Goal: Task Accomplishment & Management: Manage account settings

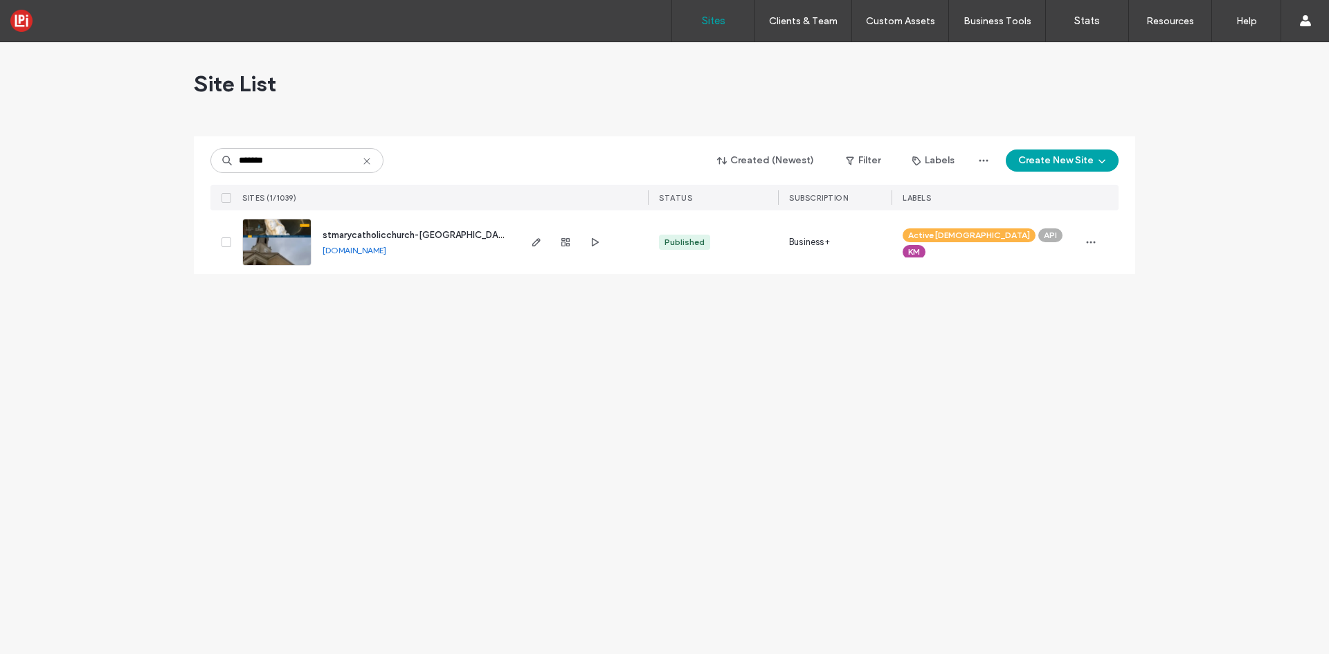
type input "*******"
click at [416, 234] on span "stmarycatholicchurch-kenosha-wi-01-0033" at bounding box center [444, 235] width 242 height 10
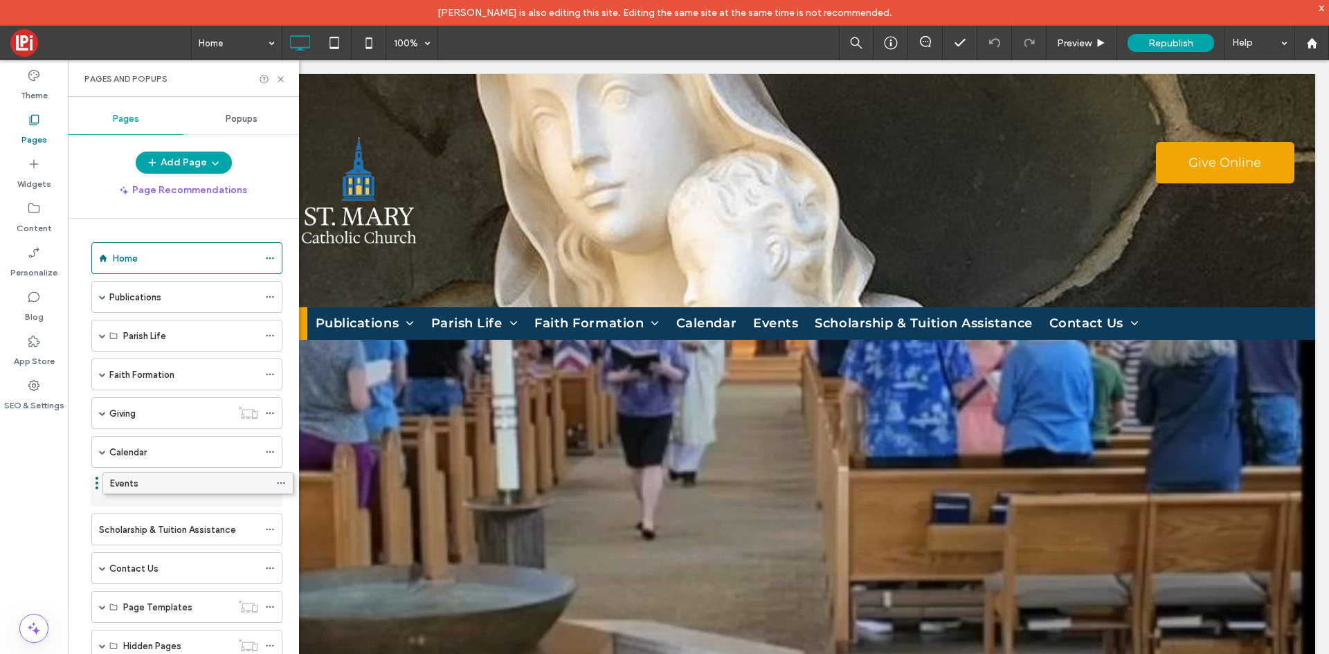
drag, startPoint x: 157, startPoint y: 492, endPoint x: 168, endPoint y: 489, distance: 11.4
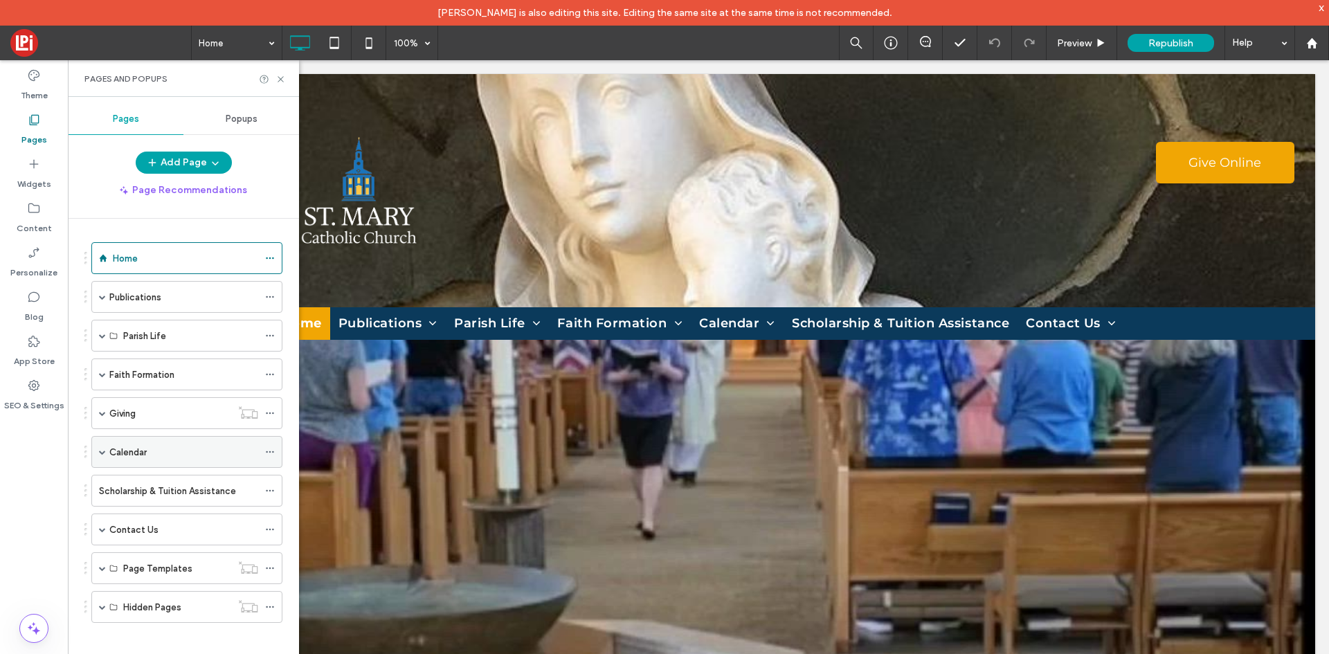
click at [174, 455] on div "Calendar" at bounding box center [183, 452] width 149 height 15
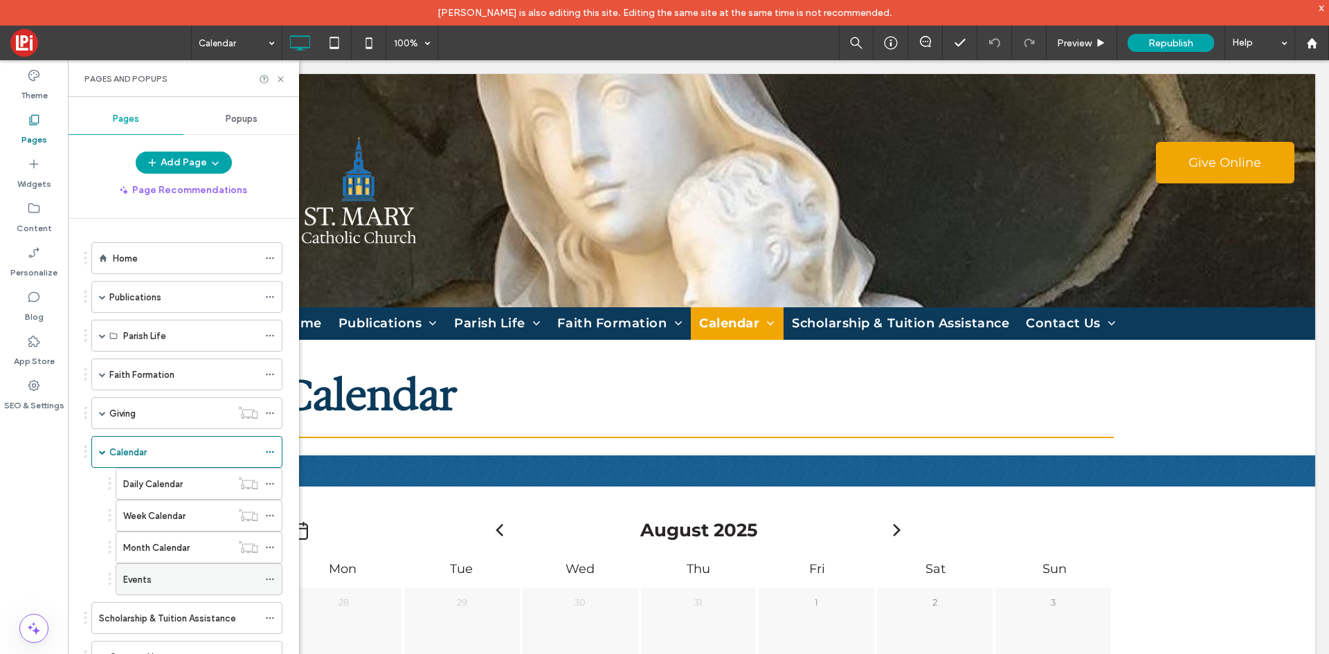
click at [163, 582] on div "Events" at bounding box center [190, 579] width 135 height 15
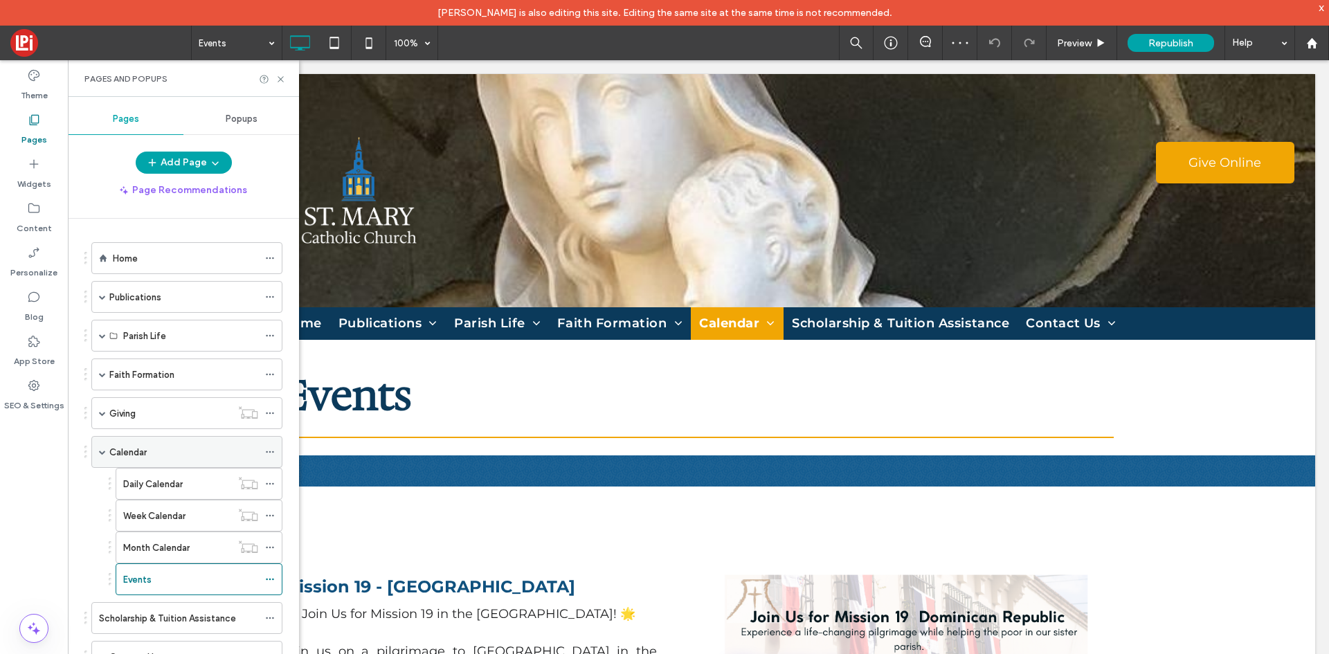
click at [145, 460] on div "Calendar" at bounding box center [183, 452] width 149 height 30
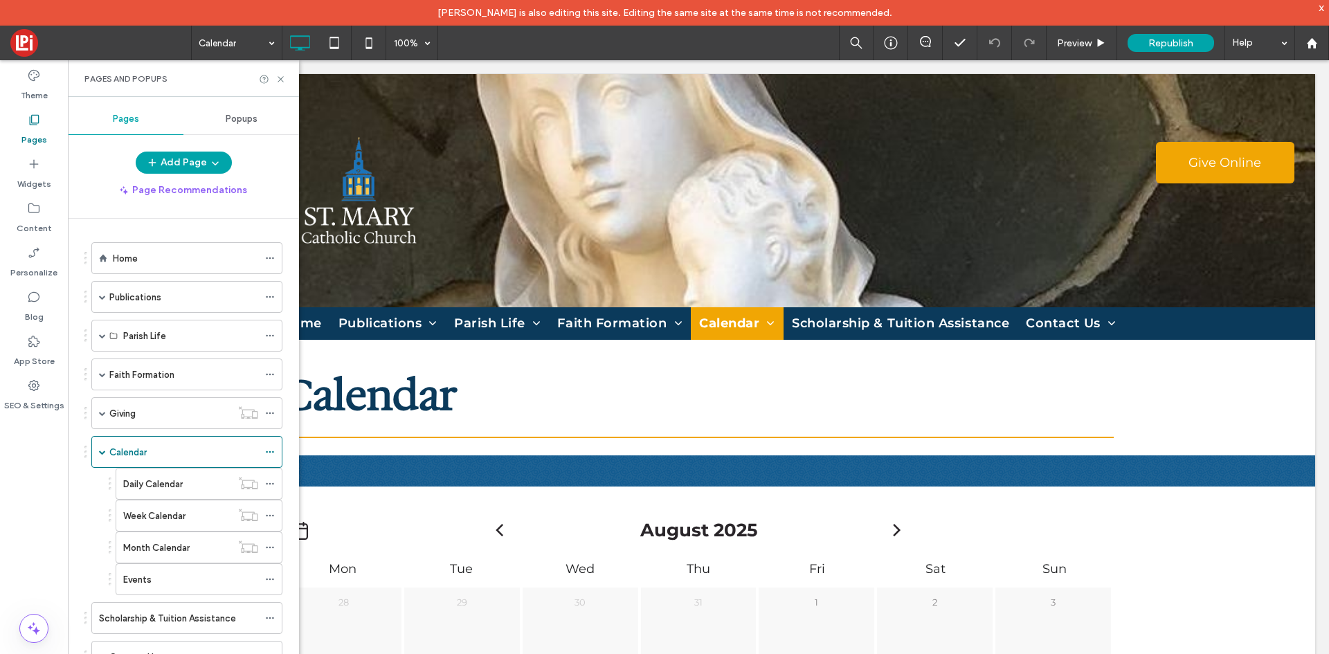
click at [159, 586] on div "Events" at bounding box center [190, 579] width 135 height 30
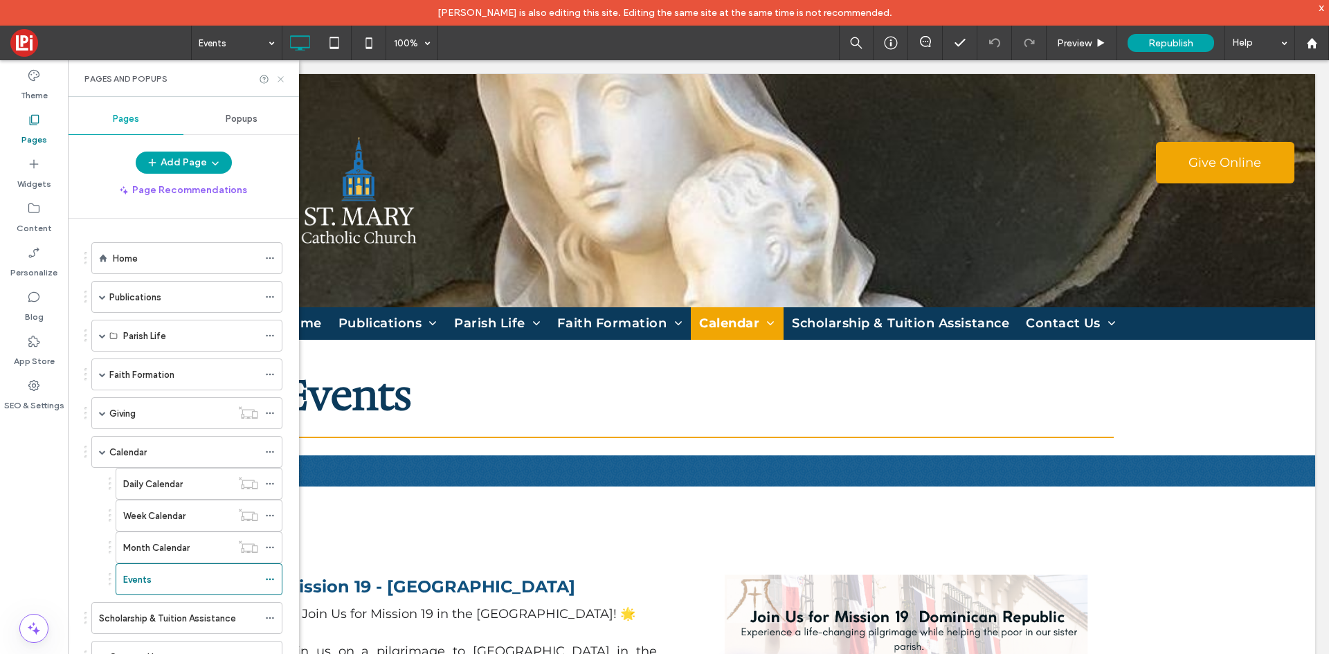
click at [281, 79] on use at bounding box center [281, 79] width 6 height 6
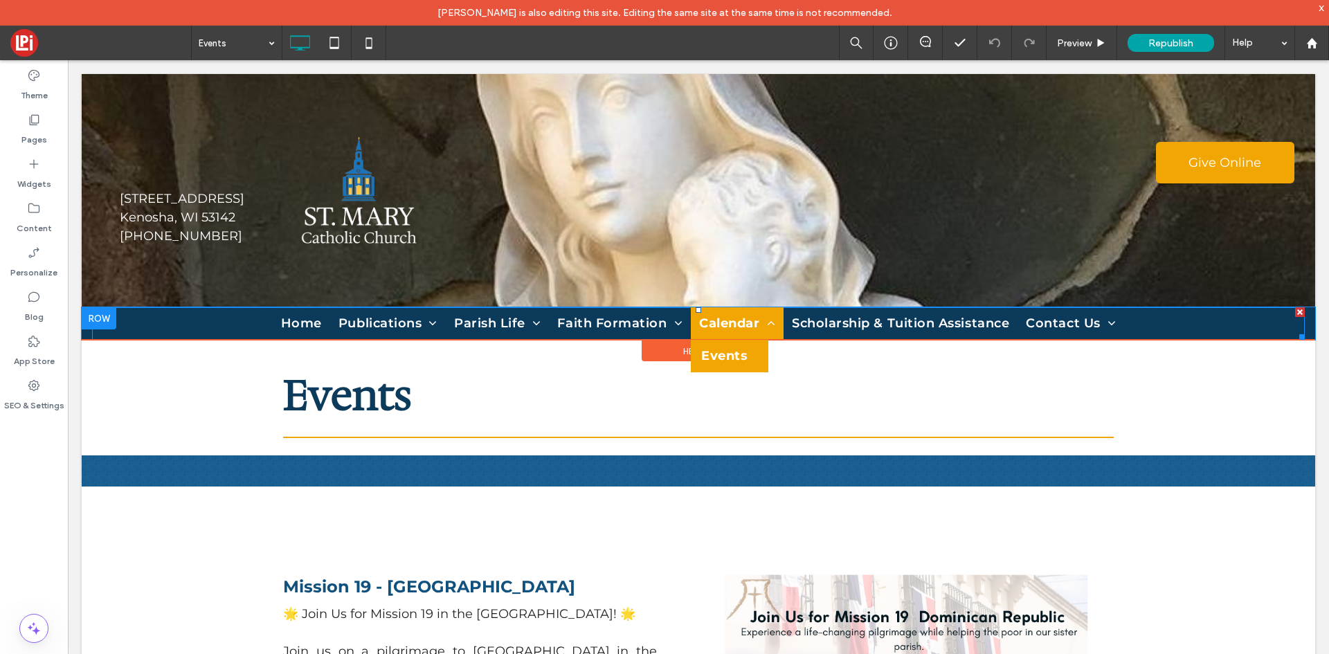
click at [709, 352] on span "Events" at bounding box center [724, 356] width 46 height 19
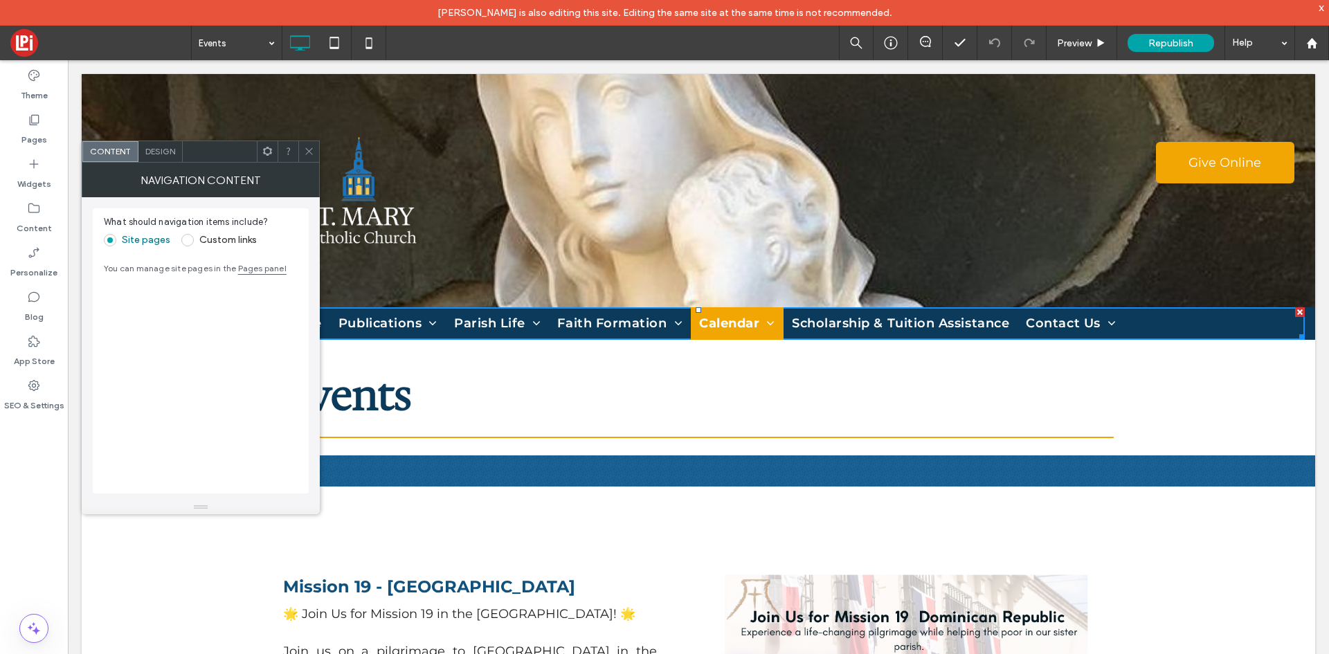
click at [308, 149] on icon at bounding box center [309, 151] width 10 height 10
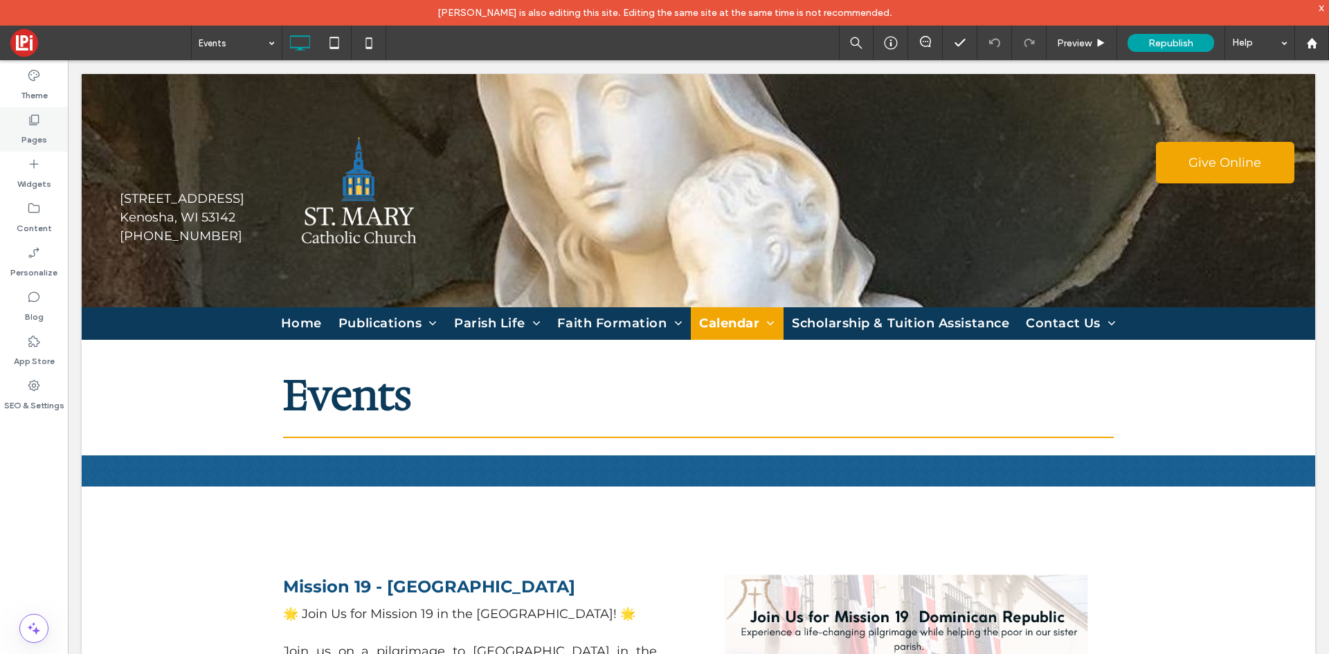
click at [19, 125] on div "Pages" at bounding box center [34, 129] width 68 height 44
click at [56, 127] on div "Pages" at bounding box center [34, 129] width 68 height 44
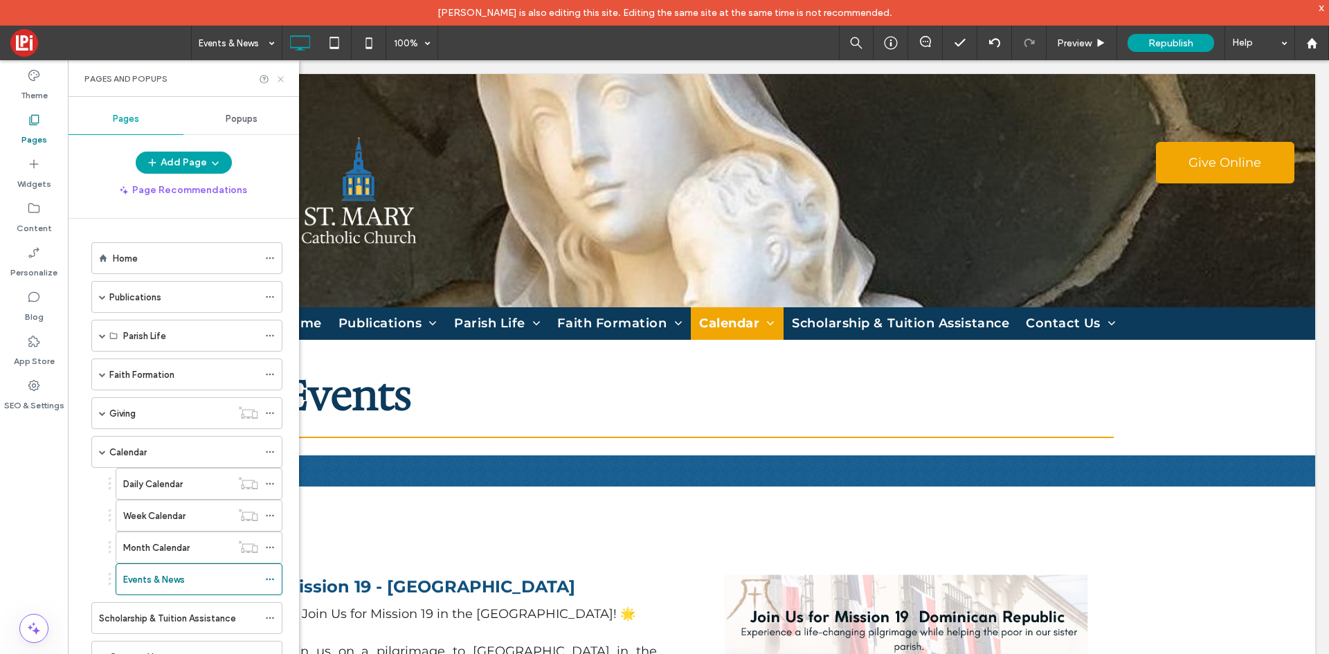
click at [280, 79] on icon at bounding box center [280, 79] width 10 height 10
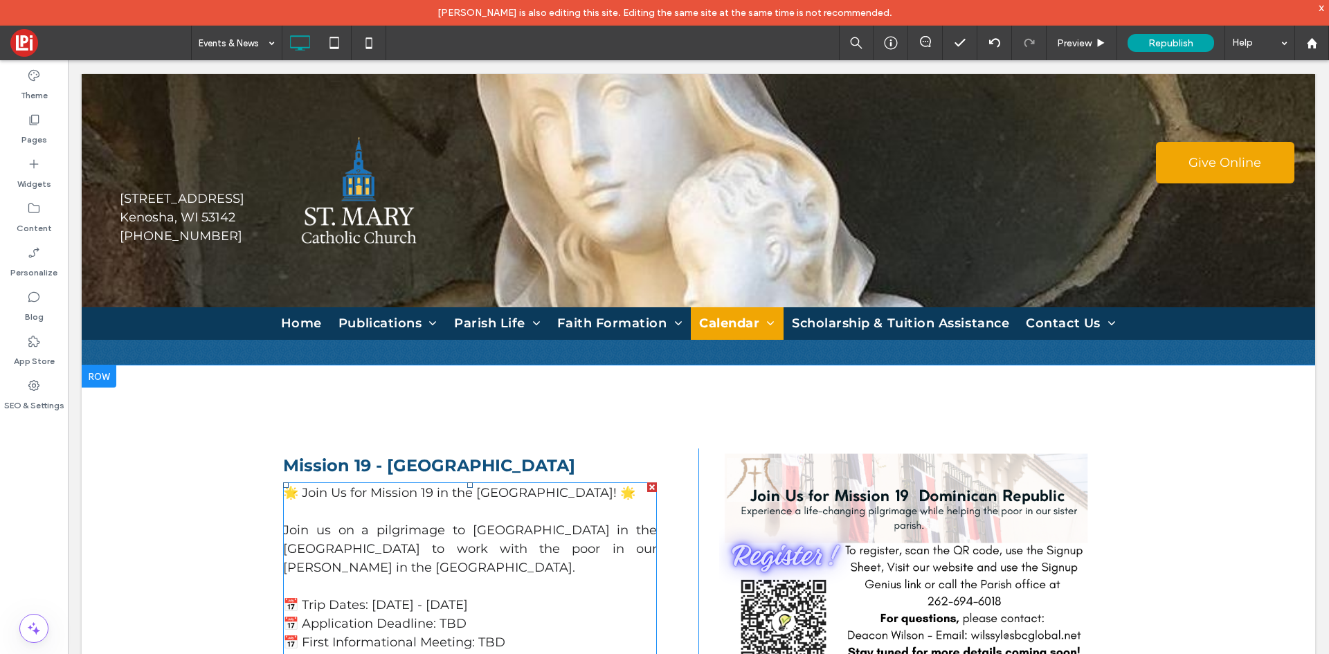
scroll to position [138, 0]
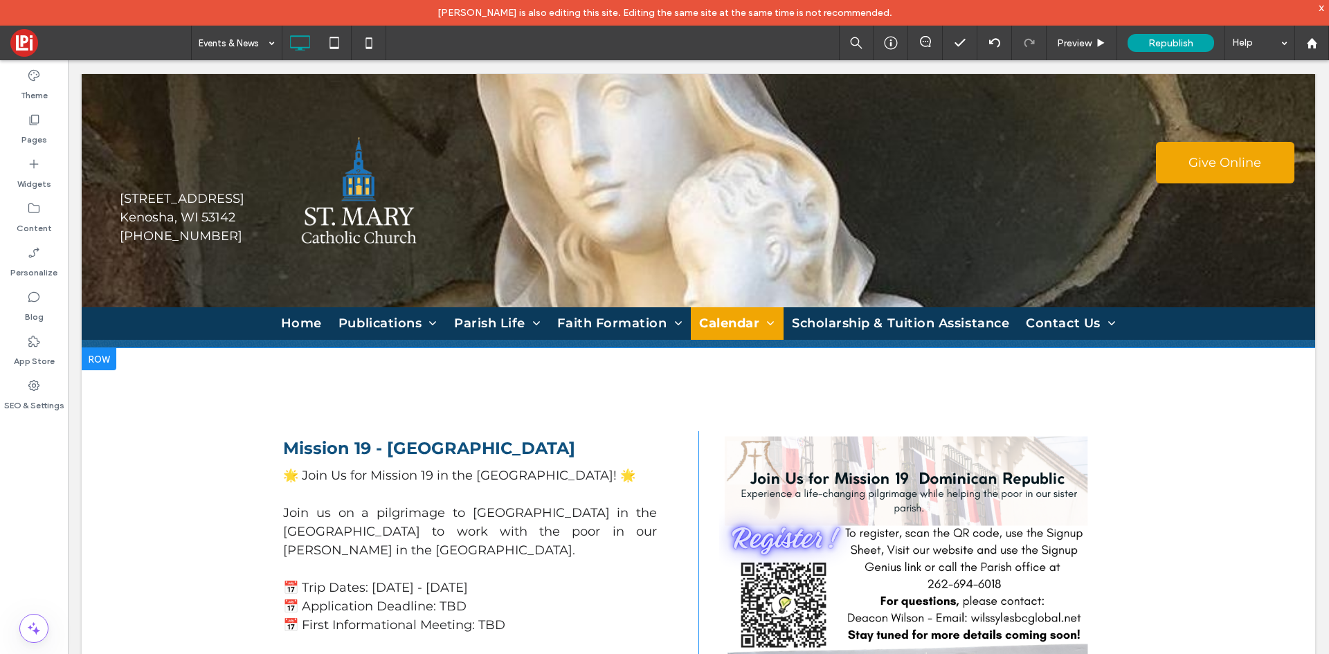
click at [107, 359] on div at bounding box center [99, 359] width 35 height 22
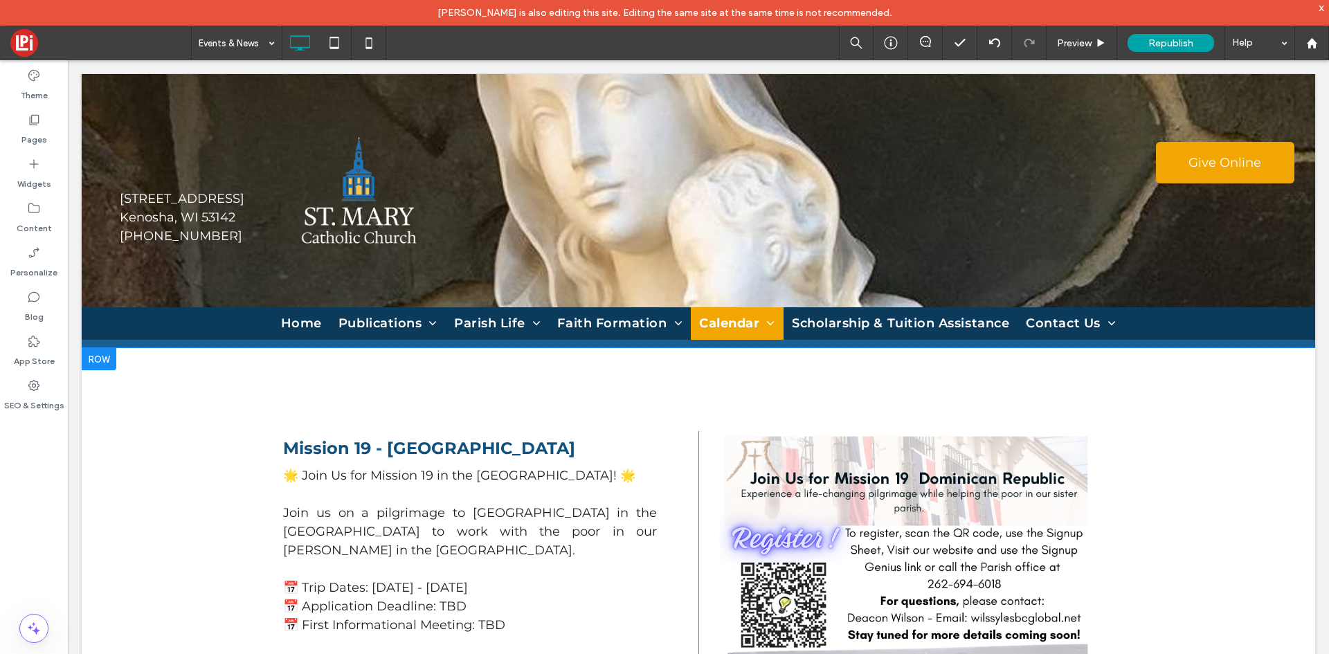
click at [105, 360] on div at bounding box center [99, 359] width 35 height 22
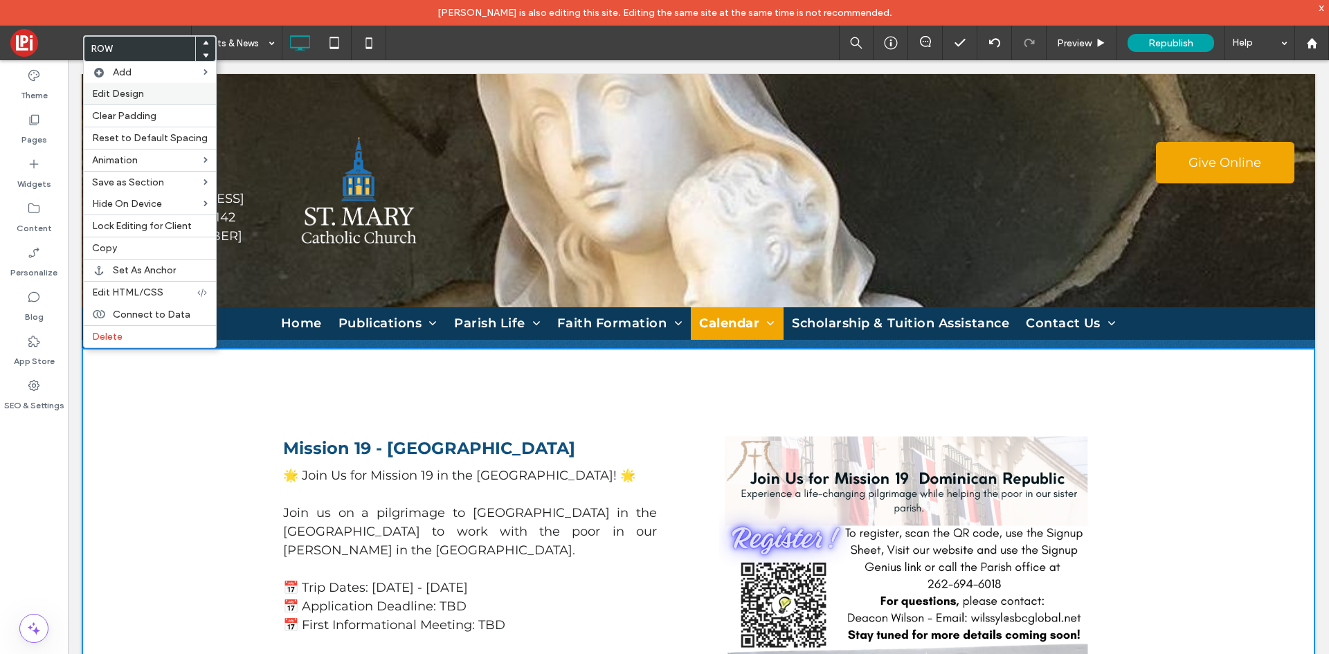
click at [142, 96] on span "Edit Design" at bounding box center [118, 94] width 52 height 12
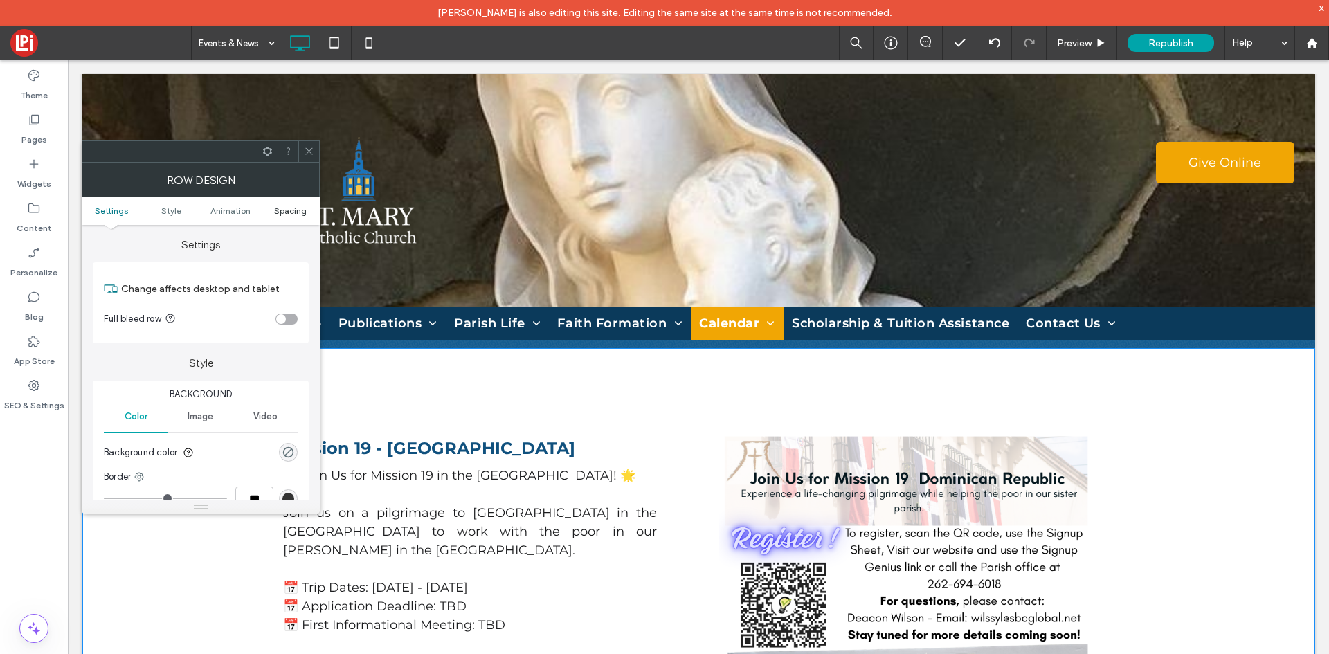
click at [287, 211] on span "Spacing" at bounding box center [290, 211] width 33 height 10
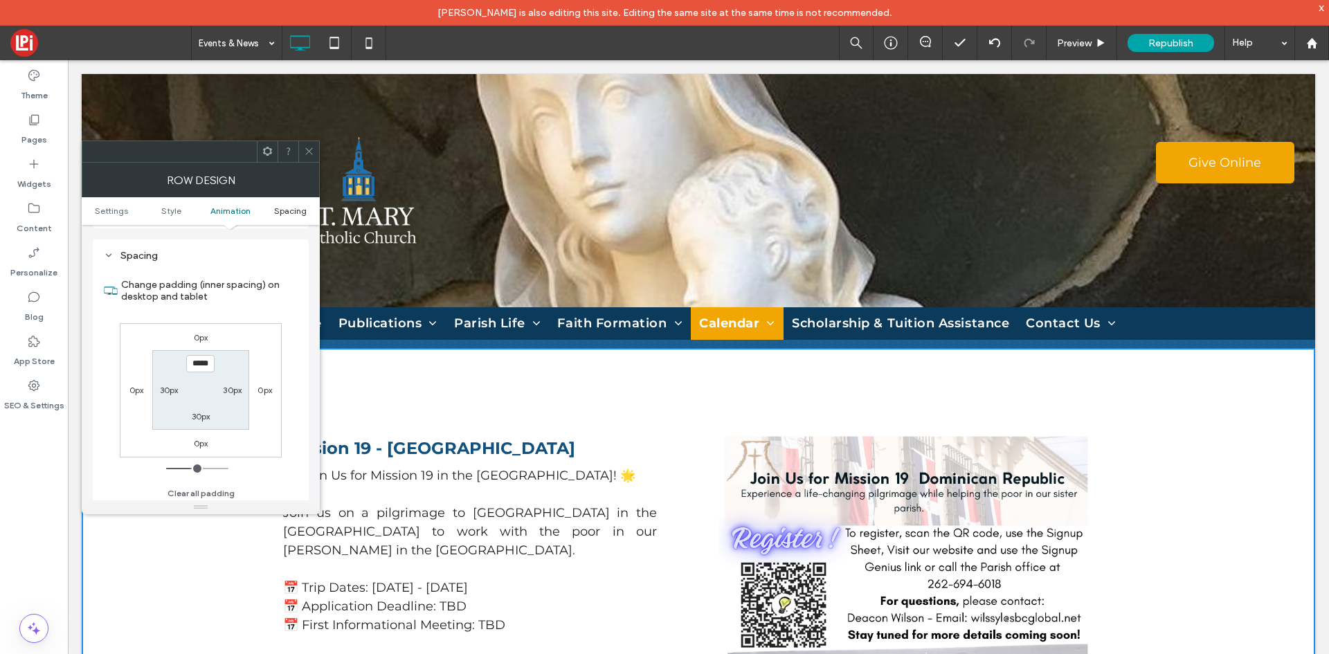
scroll to position [391, 0]
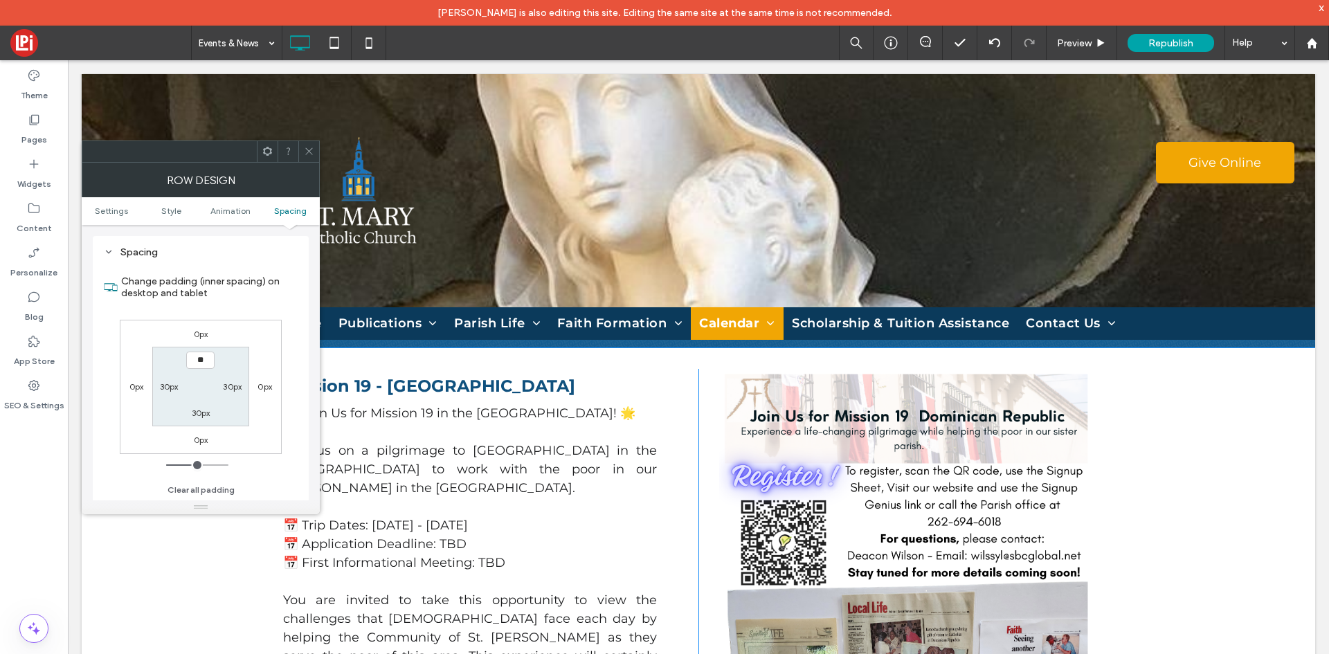
type input "****"
type input "**"
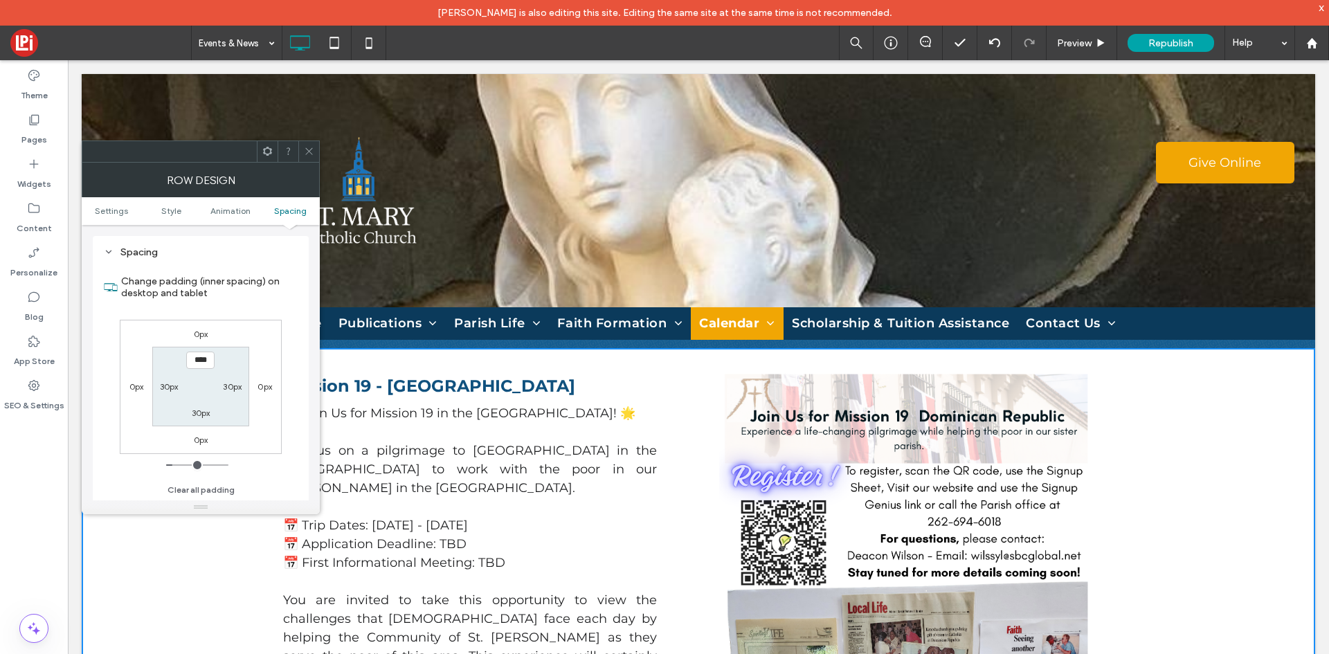
click at [309, 147] on icon at bounding box center [309, 151] width 10 height 10
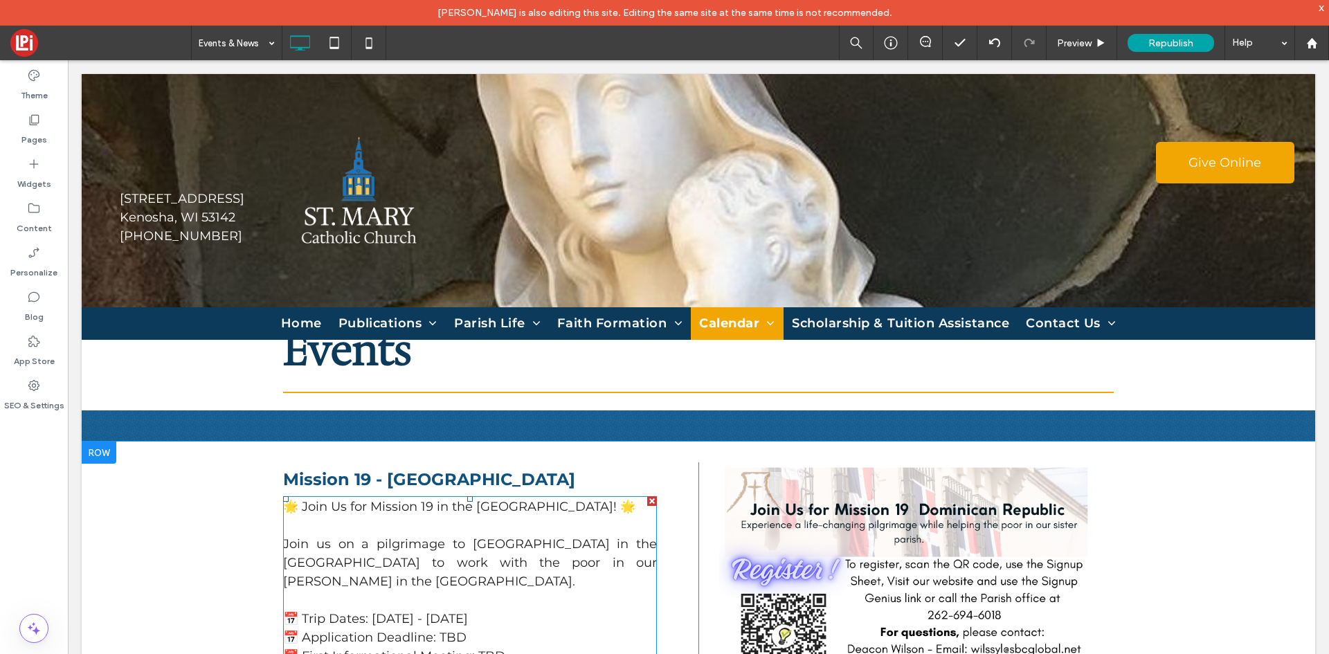
scroll to position [69, 0]
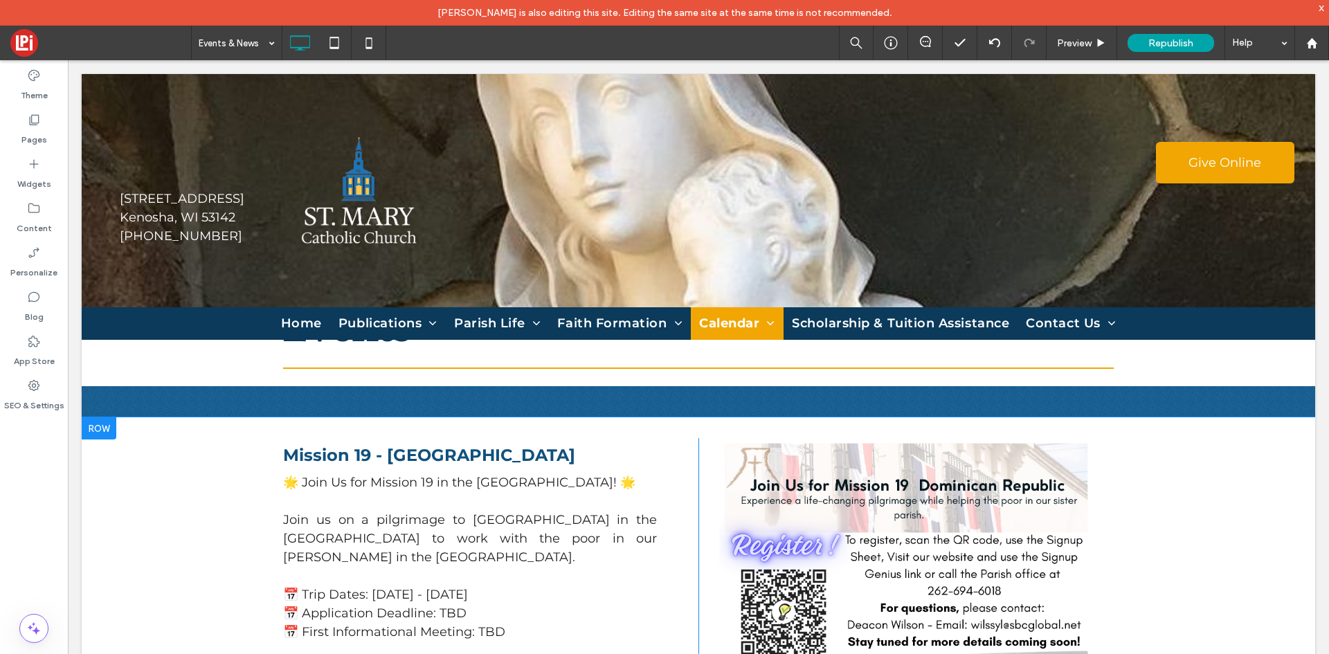
click at [107, 430] on div at bounding box center [99, 428] width 35 height 22
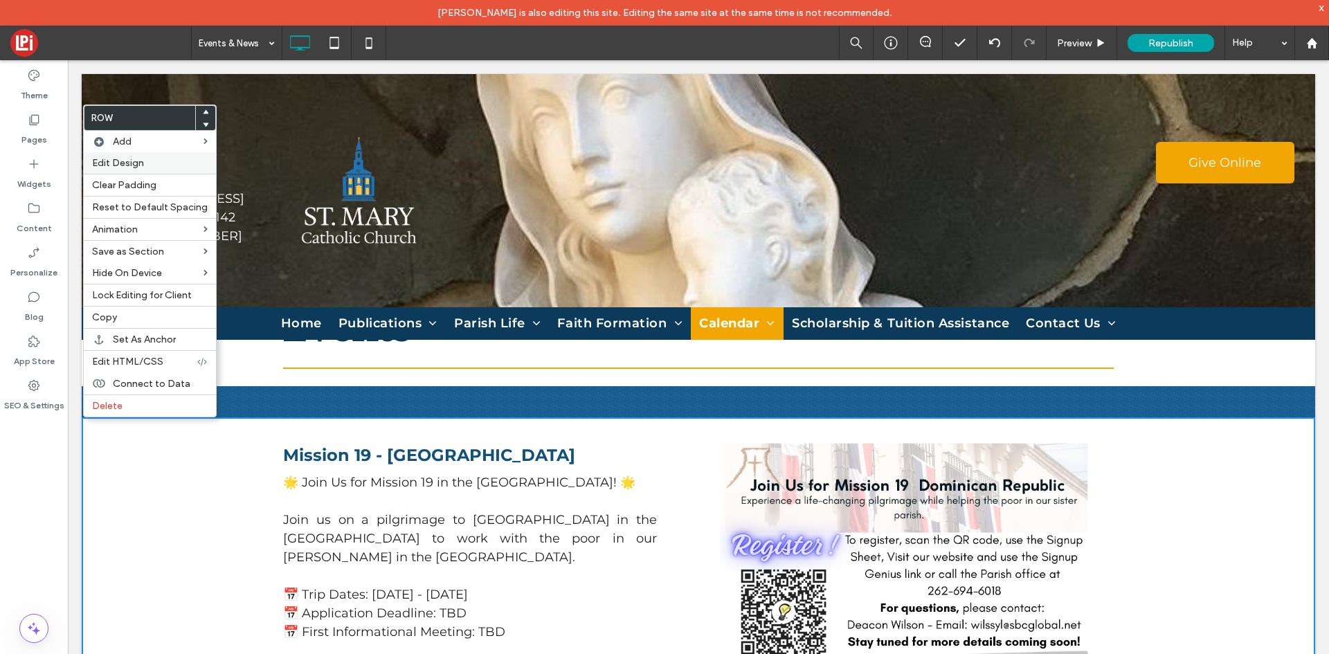
click at [140, 162] on span "Edit Design" at bounding box center [118, 163] width 52 height 12
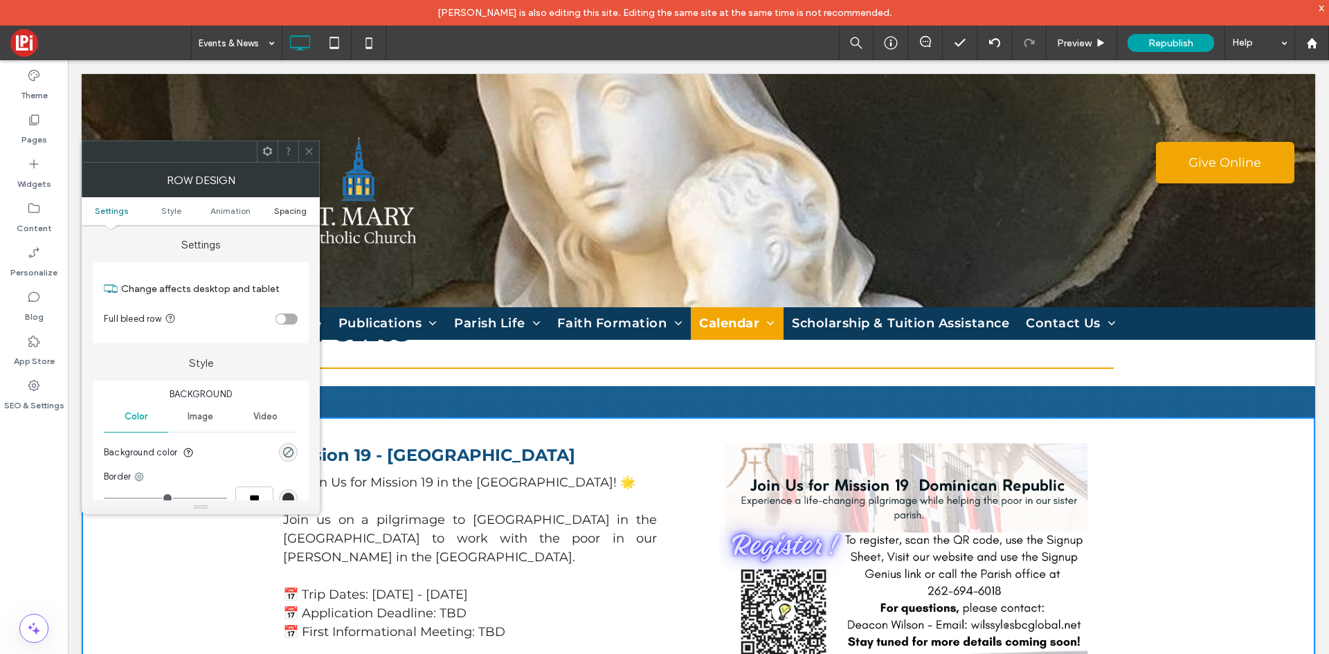
click at [292, 212] on span "Spacing" at bounding box center [290, 211] width 33 height 10
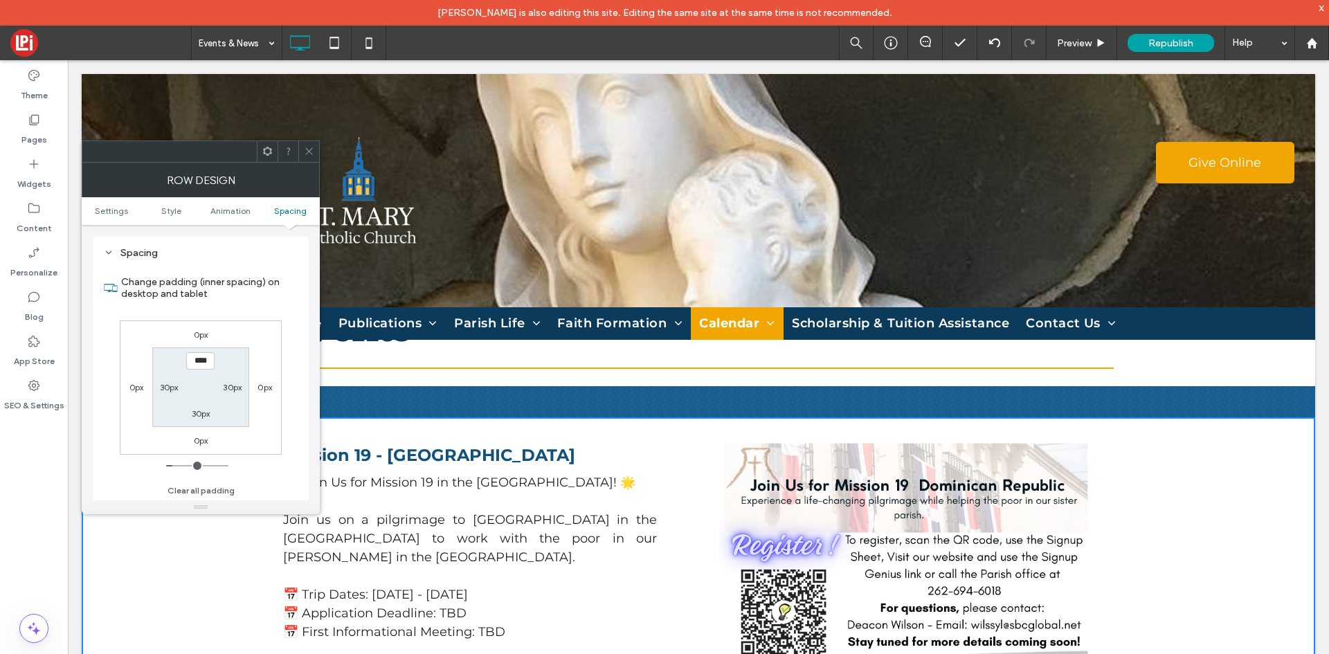
scroll to position [391, 0]
click at [198, 357] on input "****" at bounding box center [200, 360] width 28 height 17
click at [199, 356] on input "****" at bounding box center [200, 360] width 28 height 17
click at [200, 356] on input "****" at bounding box center [200, 360] width 28 height 17
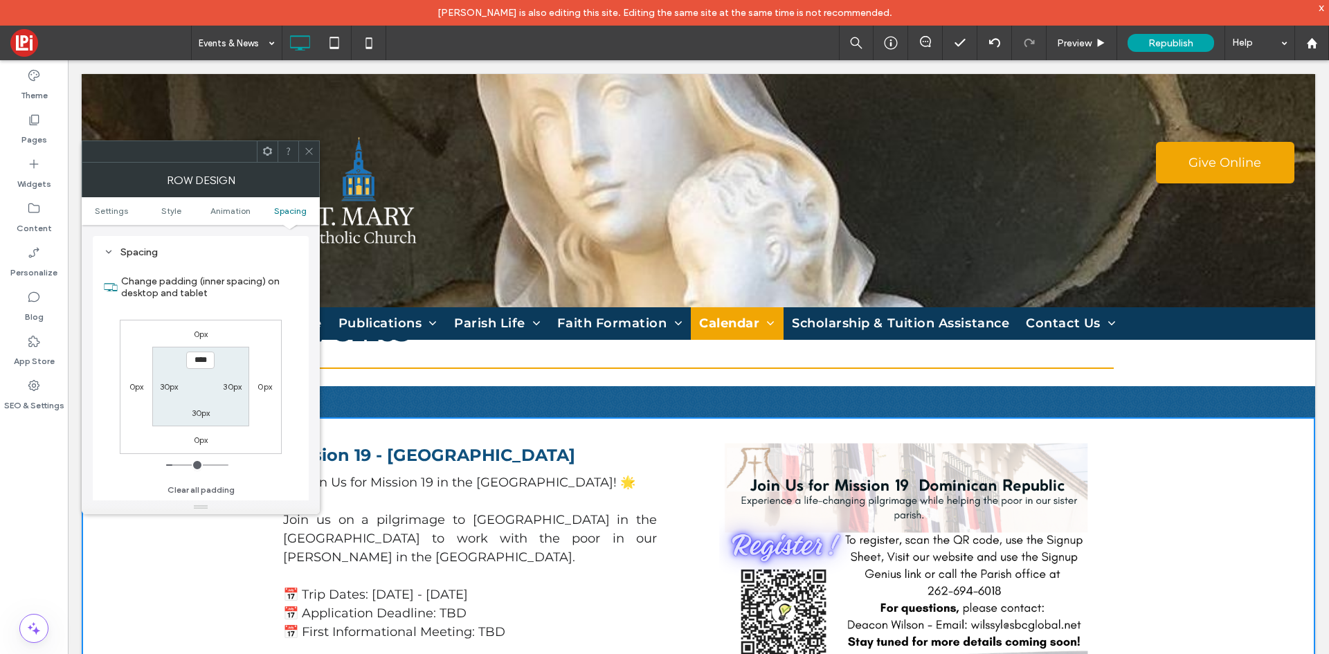
click at [304, 159] on span at bounding box center [309, 151] width 10 height 21
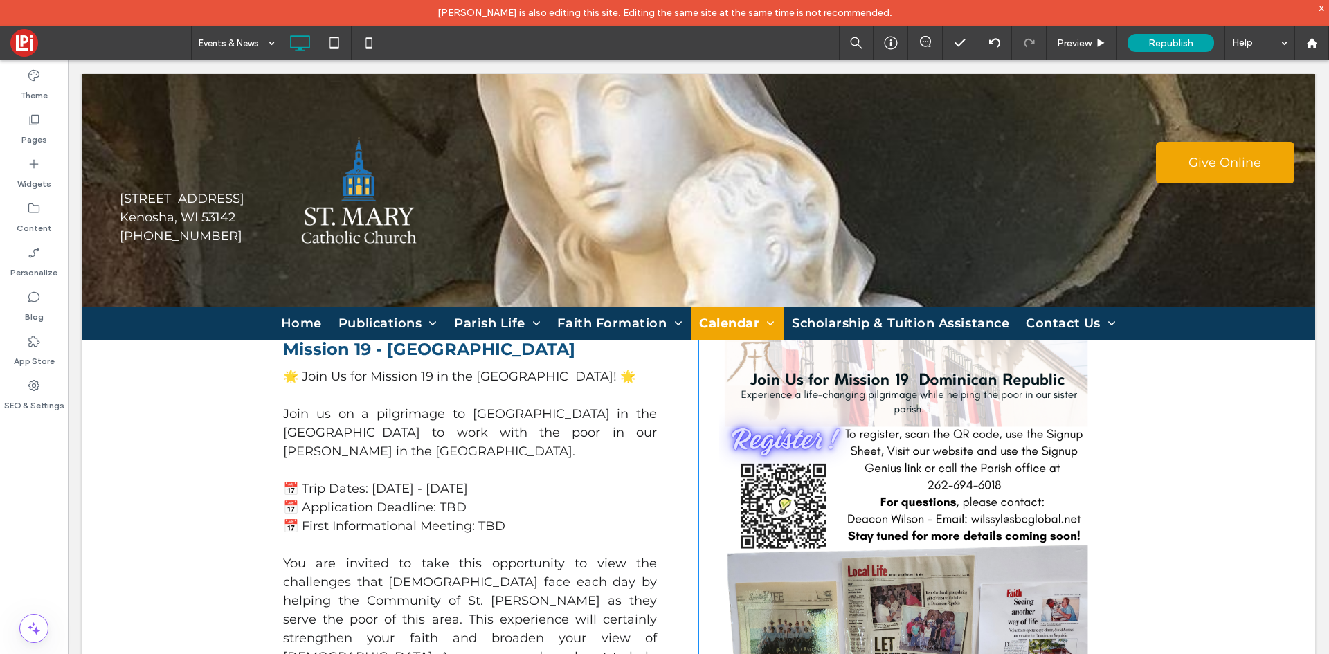
scroll to position [0, 0]
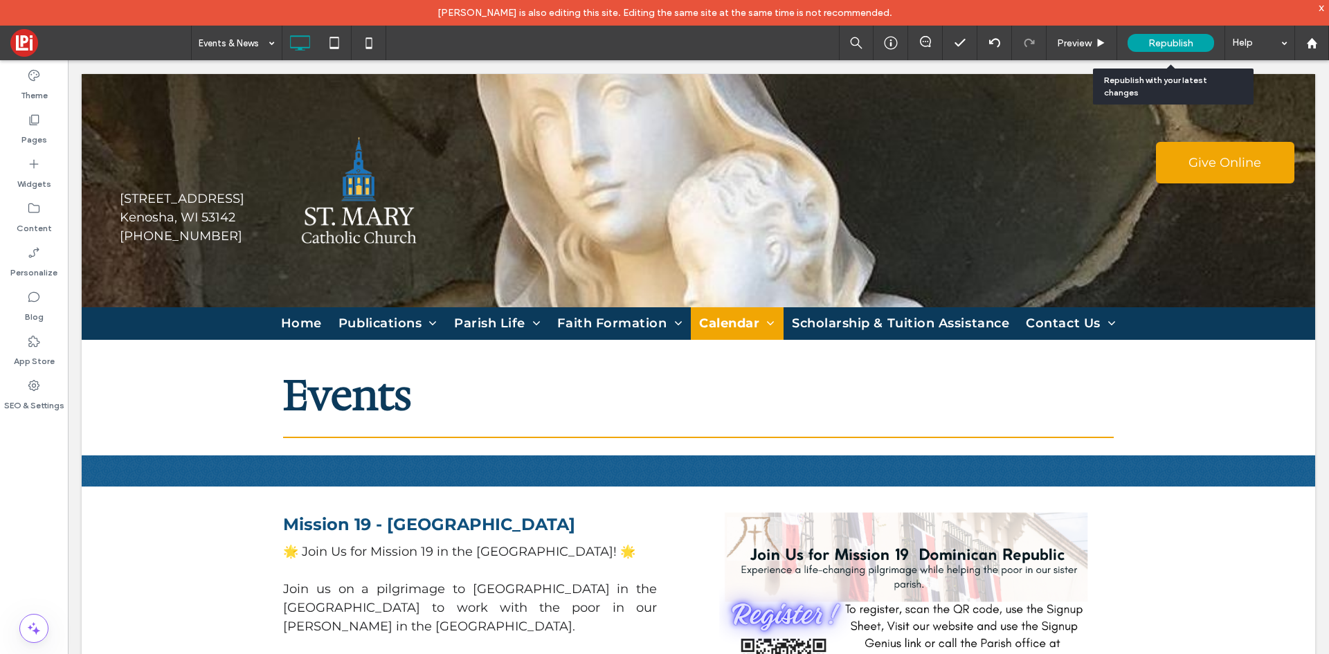
click at [1188, 33] on div "Republish" at bounding box center [1171, 43] width 87 height 35
click at [1173, 42] on span "Republish" at bounding box center [1170, 43] width 45 height 12
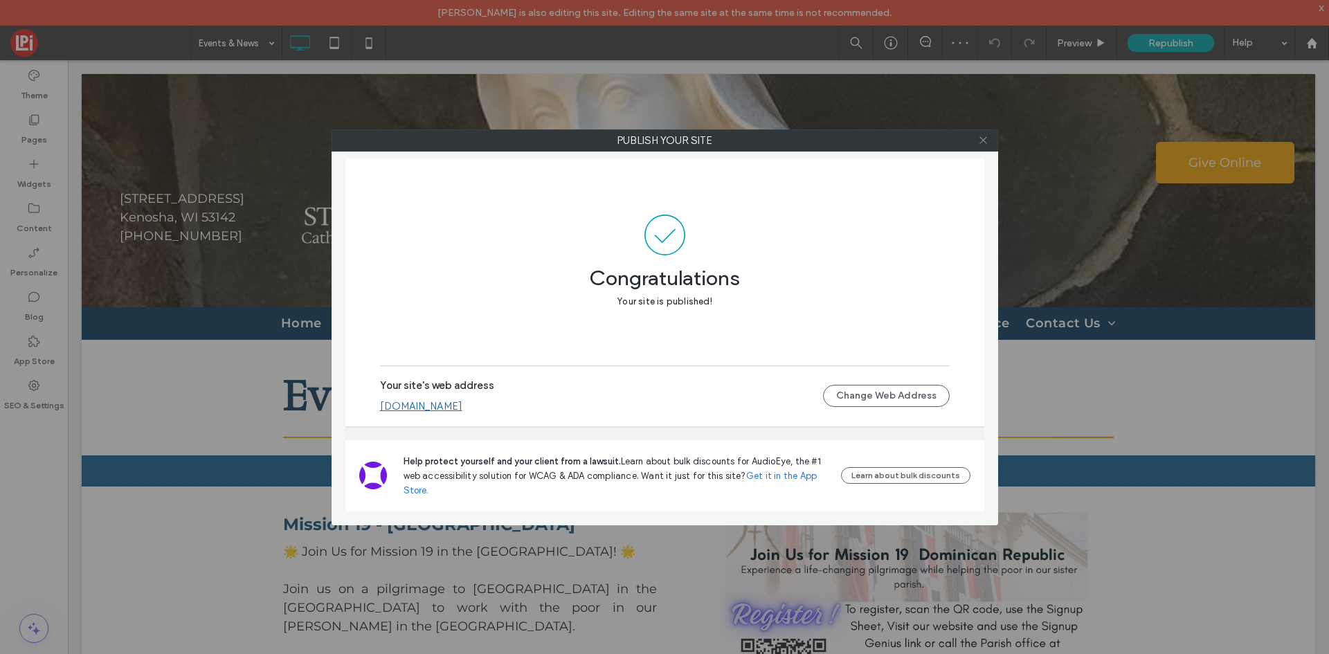
click at [979, 140] on icon at bounding box center [983, 140] width 10 height 10
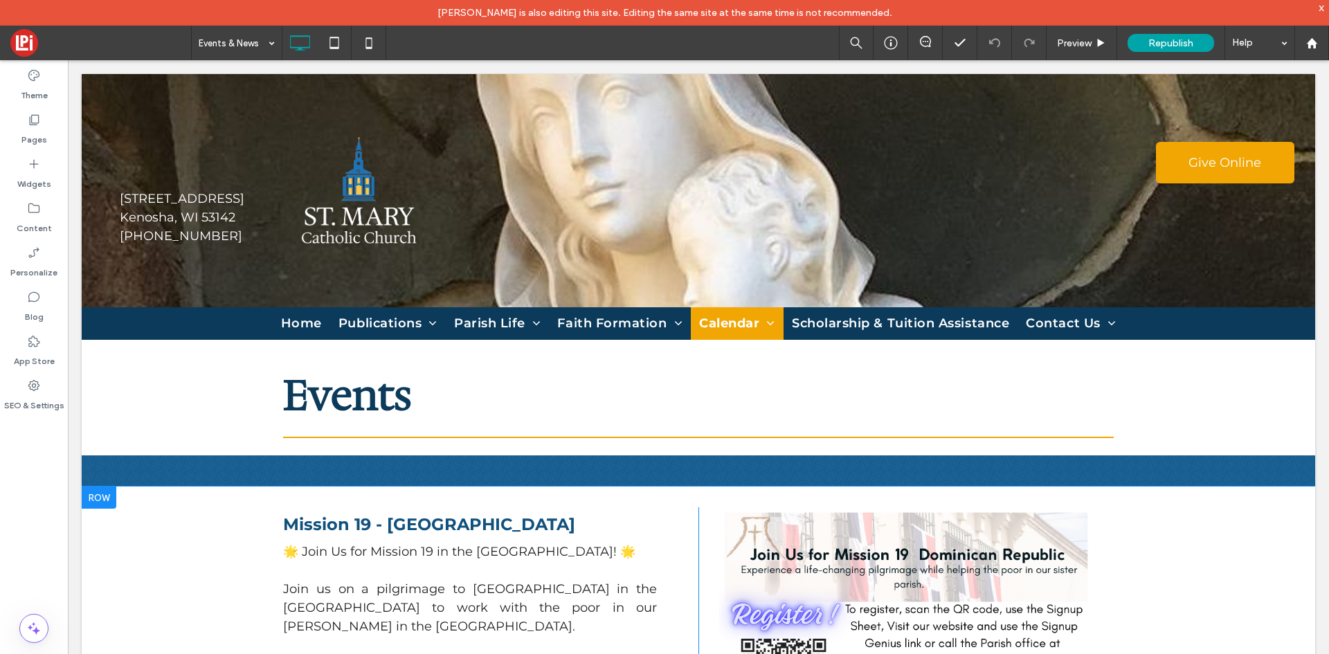
click at [110, 502] on div at bounding box center [99, 498] width 35 height 22
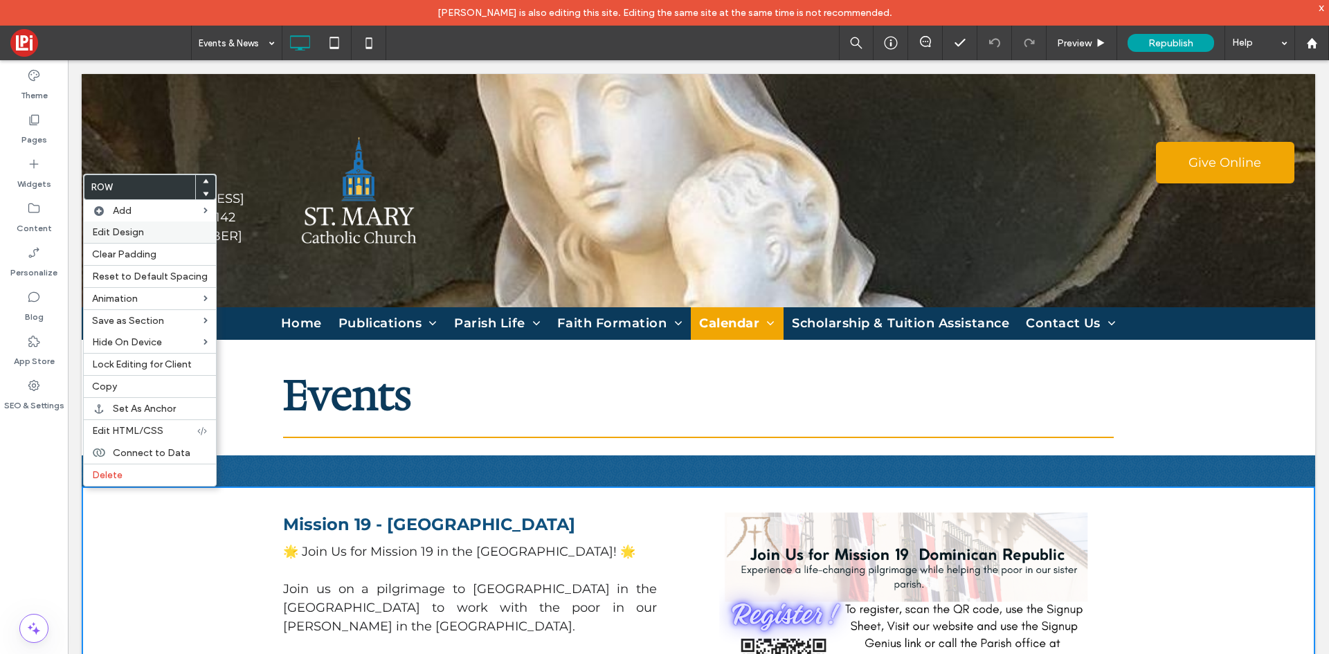
click at [132, 229] on span "Edit Design" at bounding box center [118, 232] width 52 height 12
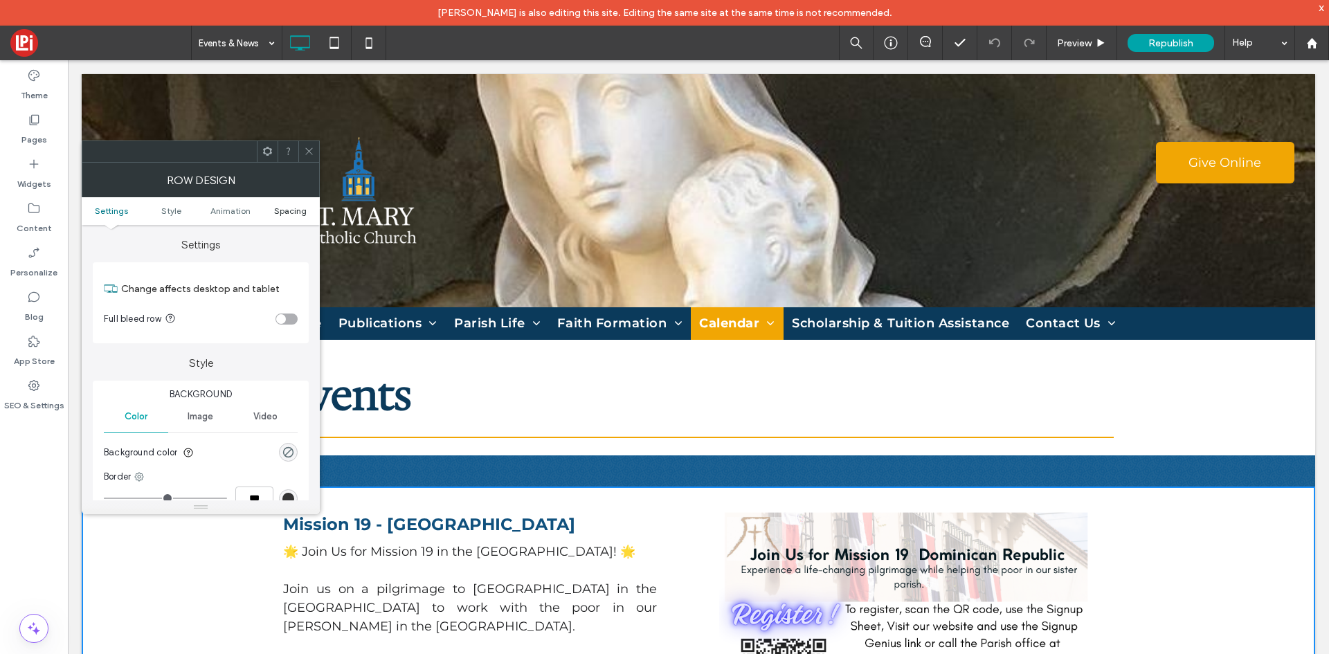
click at [294, 210] on span "Spacing" at bounding box center [290, 211] width 33 height 10
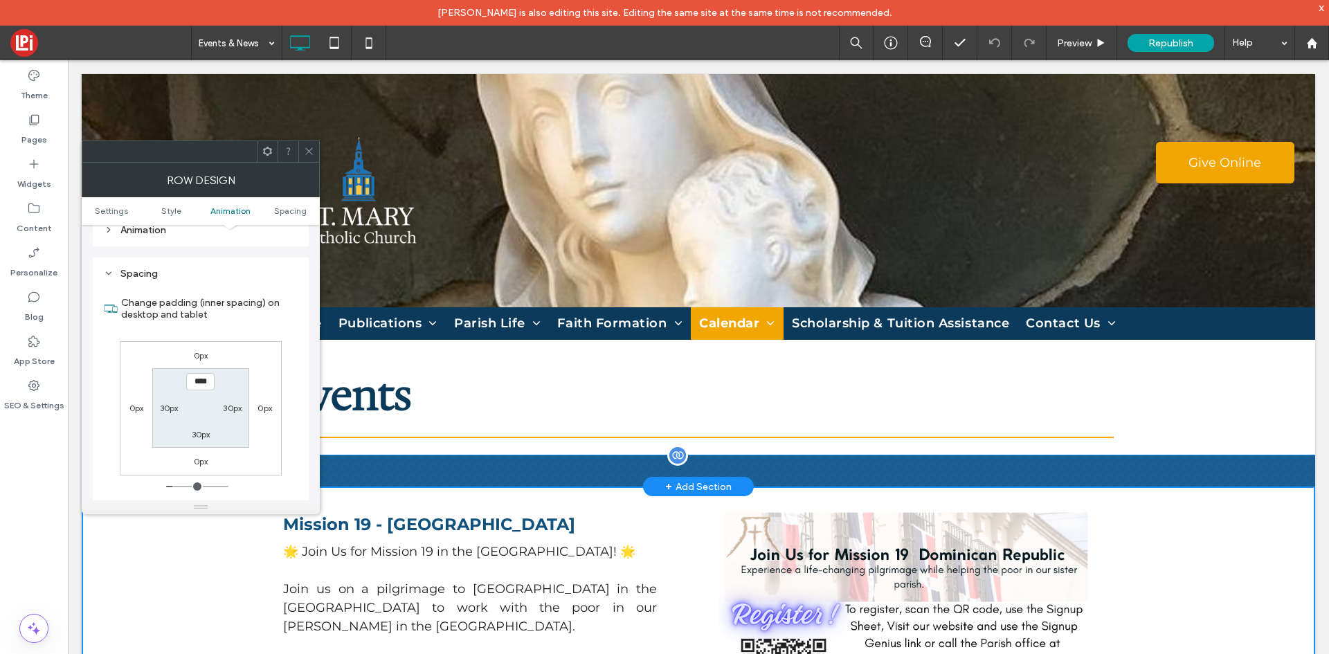
scroll to position [391, 0]
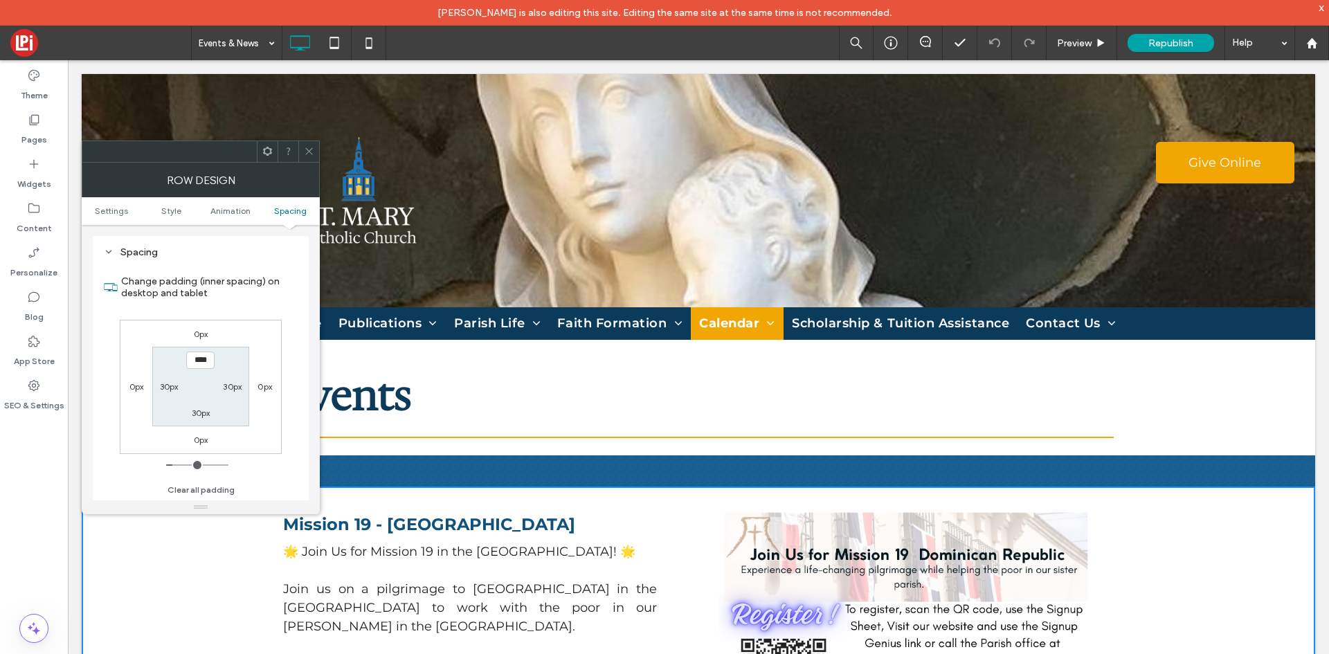
click at [304, 160] on span at bounding box center [309, 151] width 10 height 21
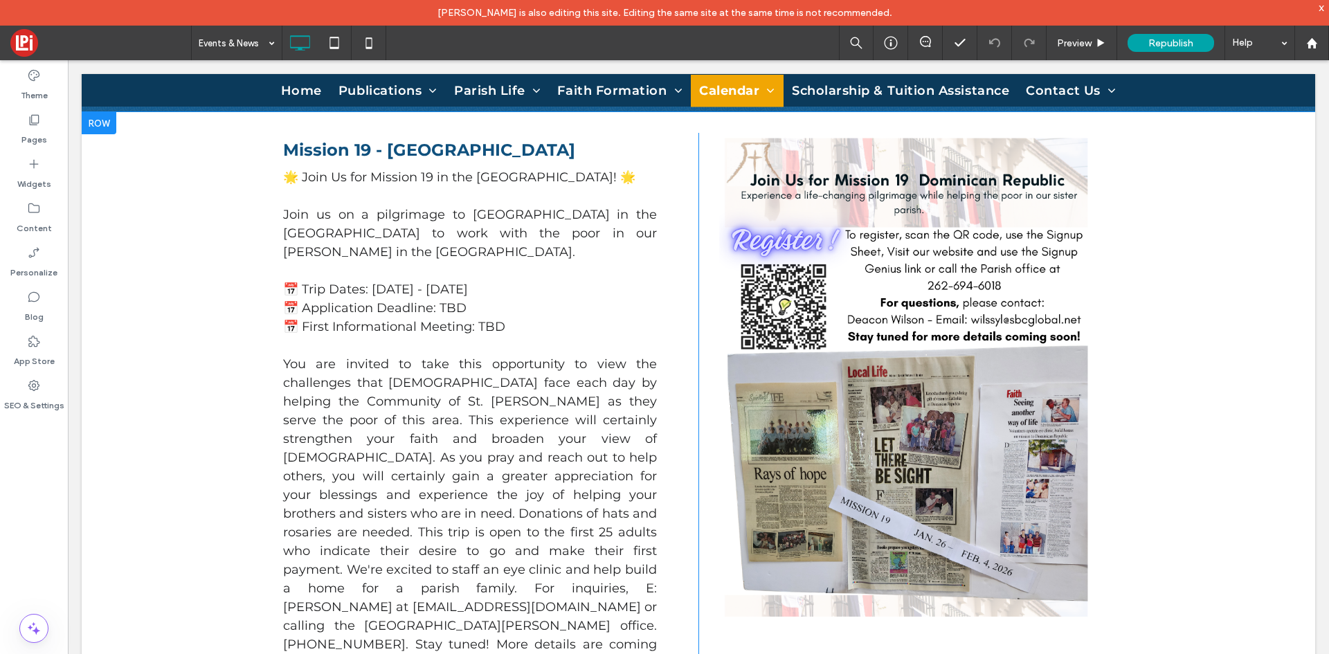
scroll to position [346, 0]
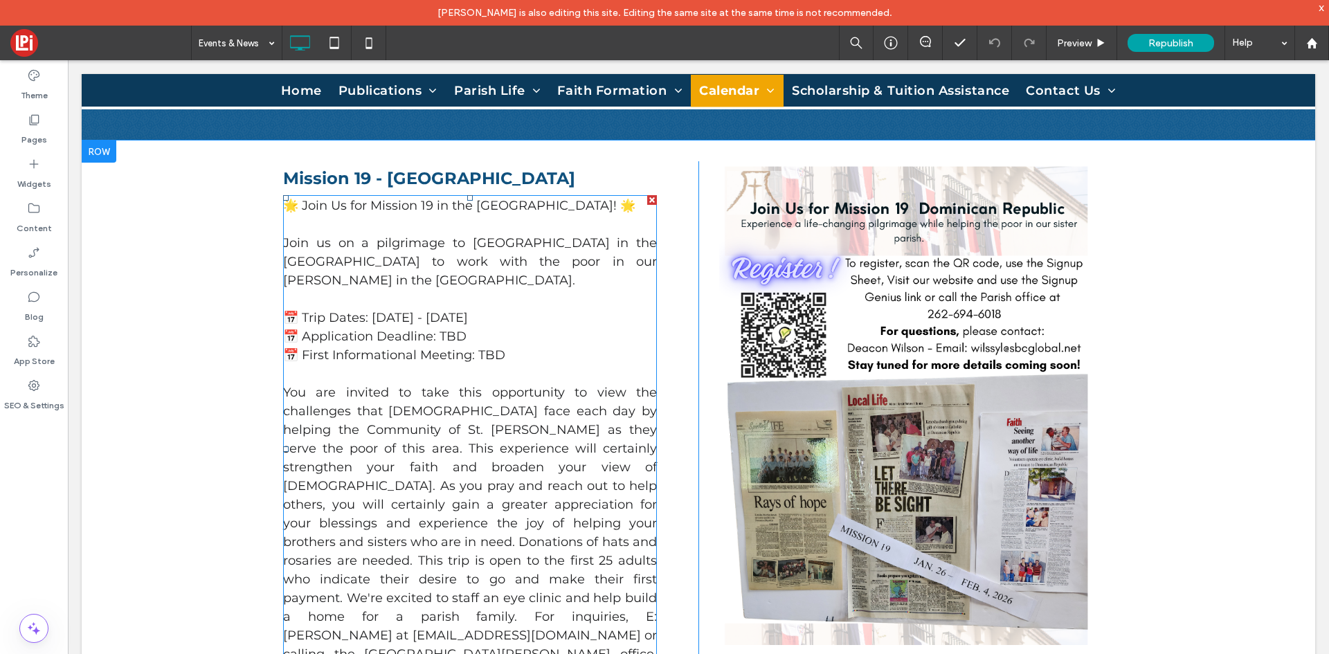
click at [572, 477] on p "You are invited to take this opportunity to view the challenges that [DEMOGRAPH…" at bounding box center [470, 542] width 374 height 318
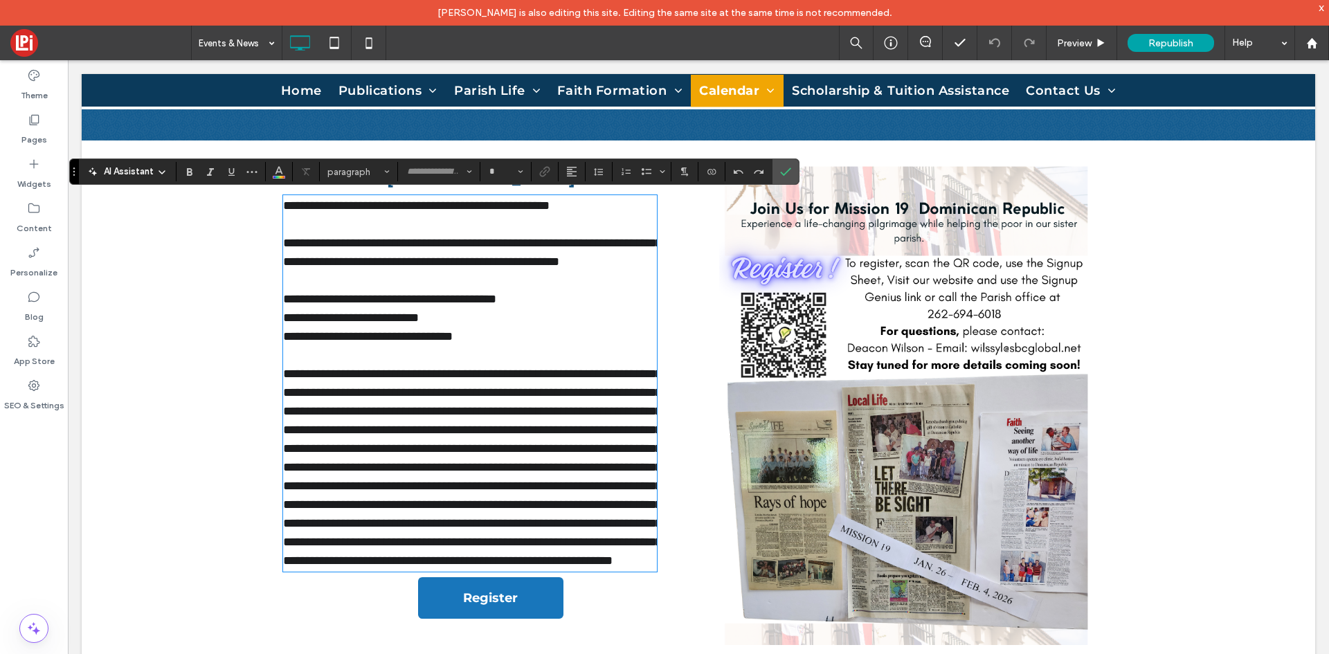
type input "**********"
type input "**"
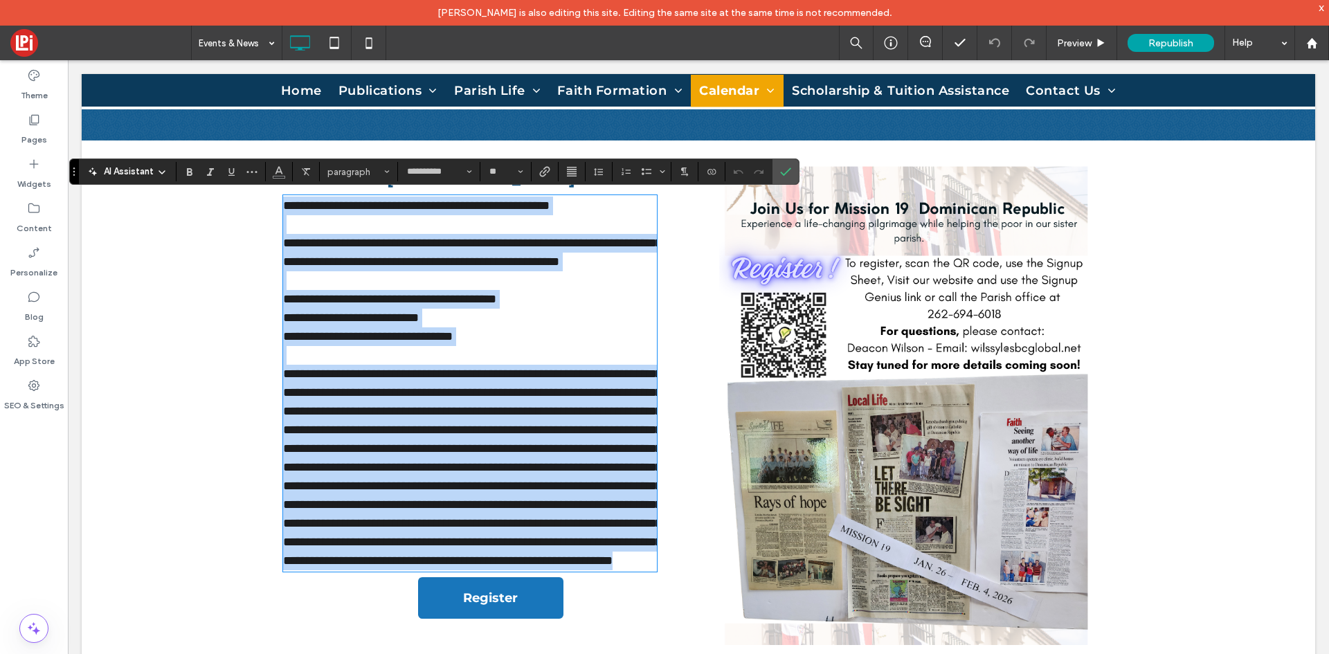
click at [260, 433] on div "**********" at bounding box center [698, 403] width 1233 height 525
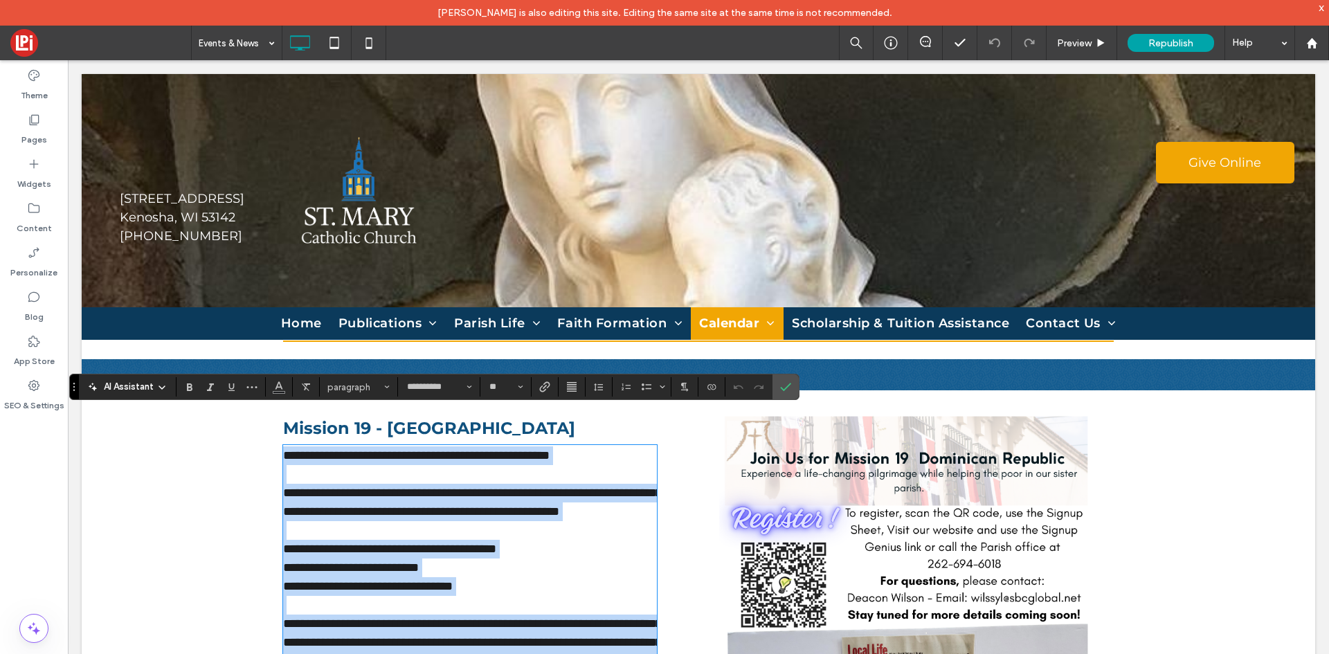
scroll to position [69, 0]
